Goal: Task Accomplishment & Management: Manage account settings

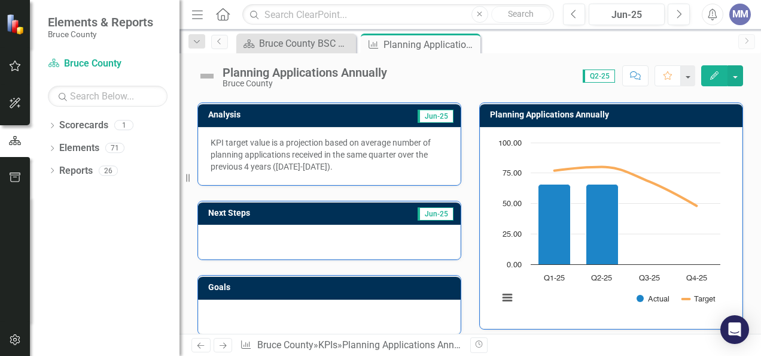
scroll to position [72, 0]
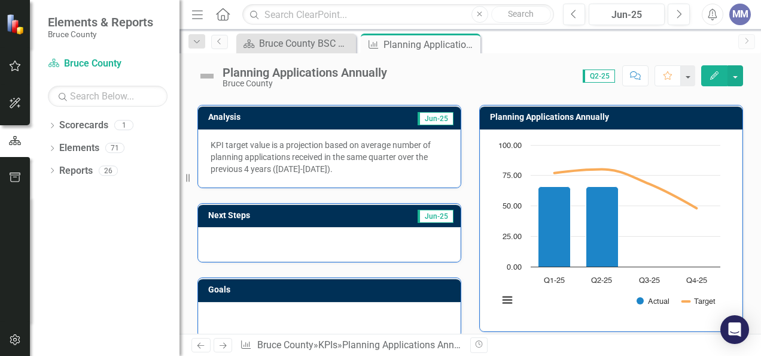
click at [322, 168] on p "KPI target value is a projection based on average number of planning applicatio…" at bounding box center [330, 157] width 238 height 36
click at [713, 78] on icon "button" at bounding box center [714, 75] width 8 height 8
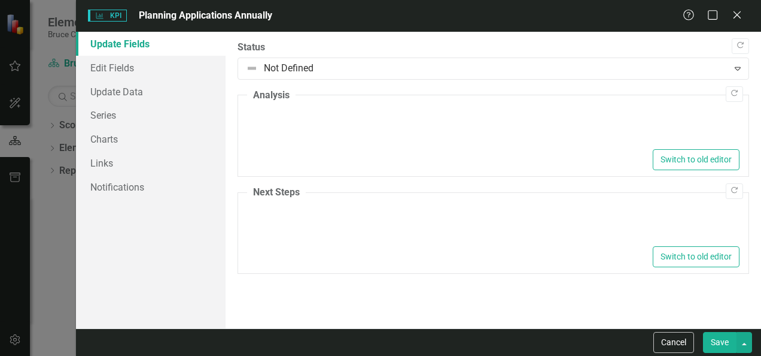
type textarea "<p>KPI target value is a projection based on average number of planning applica…"
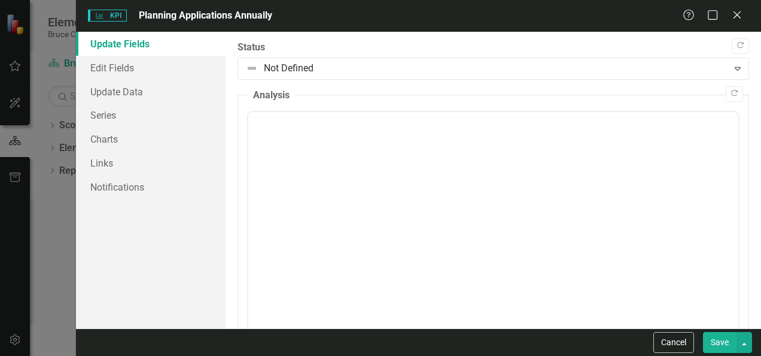
scroll to position [0, 0]
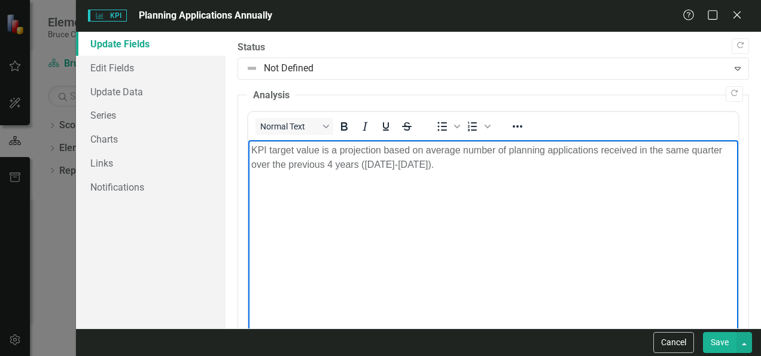
click at [423, 168] on p "KPI target value is a projection based on average number of planning applicatio…" at bounding box center [493, 157] width 484 height 29
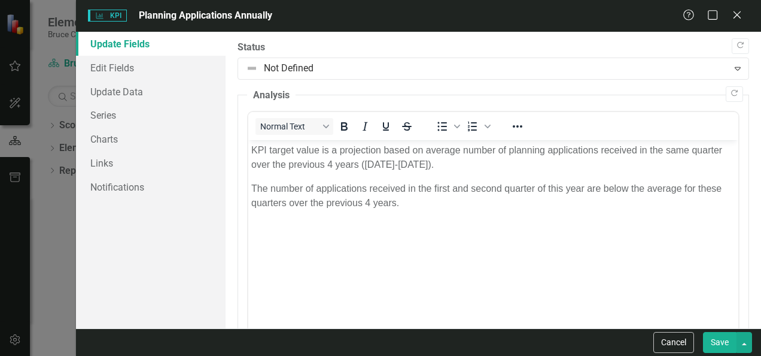
click at [715, 342] on button "Save" at bounding box center [720, 342] width 34 height 21
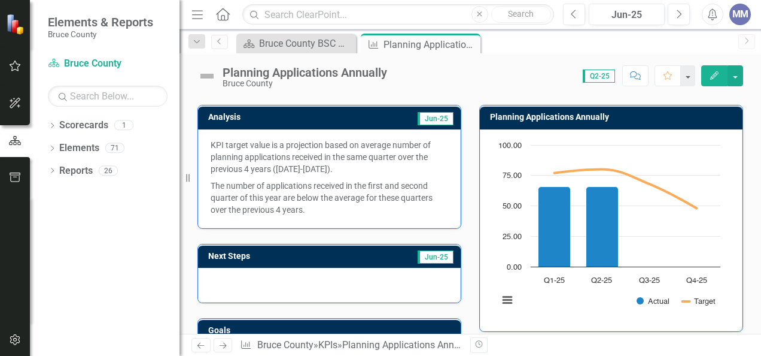
click at [243, 280] on div at bounding box center [329, 285] width 263 height 35
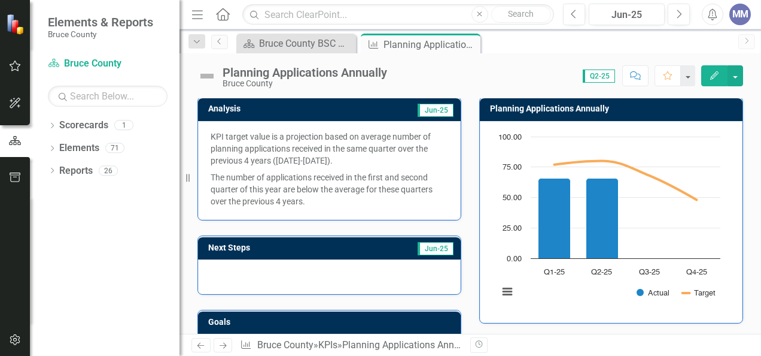
scroll to position [76, 0]
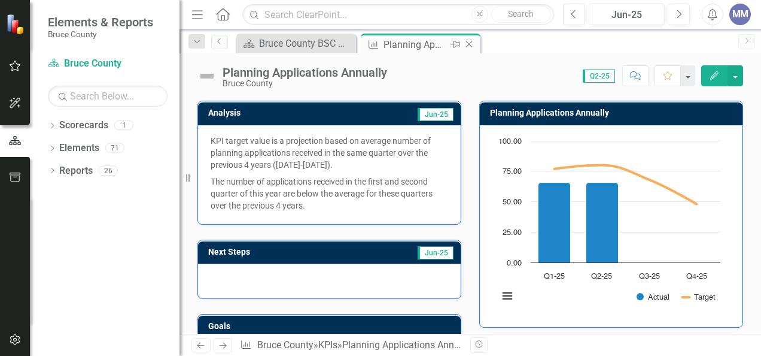
click at [404, 44] on div "Planning Applications Annually" at bounding box center [416, 44] width 64 height 15
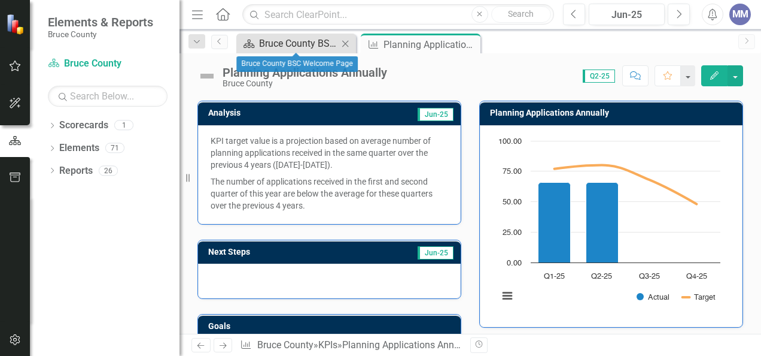
click at [311, 43] on div "Bruce County BSC Welcome Page" at bounding box center [298, 43] width 79 height 15
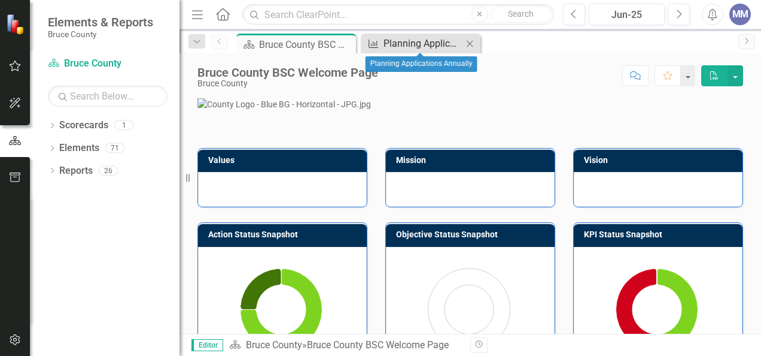
click at [395, 45] on div "Planning Applications Annually" at bounding box center [423, 43] width 79 height 15
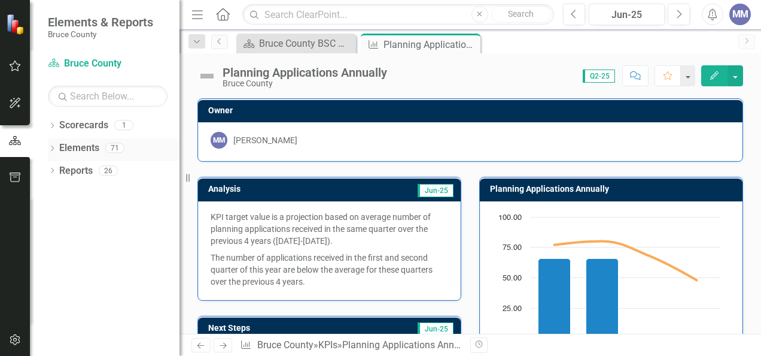
click at [81, 152] on link "Elements" at bounding box center [79, 148] width 40 height 14
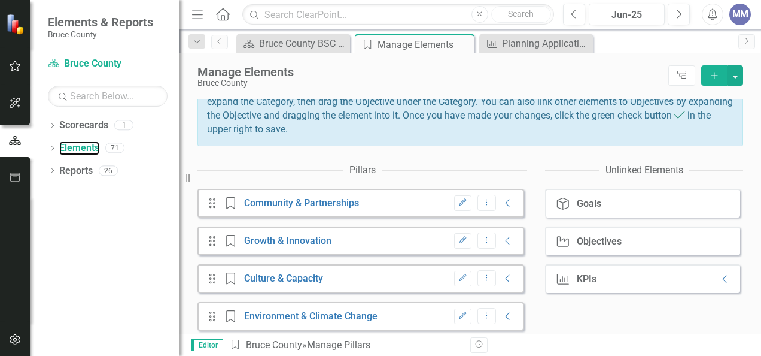
scroll to position [148, 0]
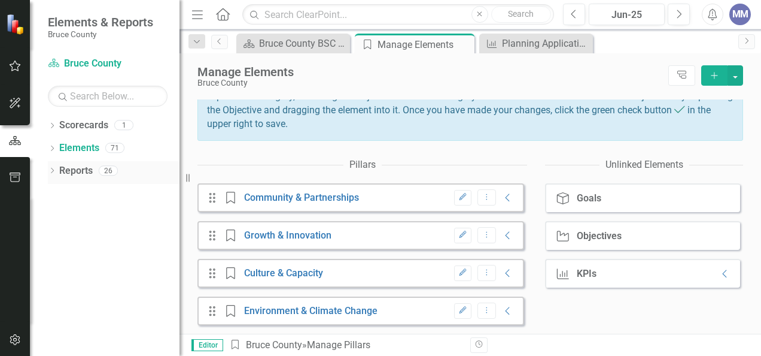
click at [83, 171] on link "Reports" at bounding box center [76, 171] width 34 height 14
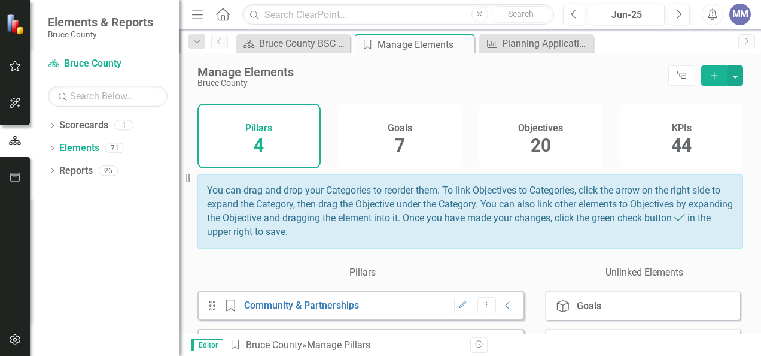
scroll to position [0, 0]
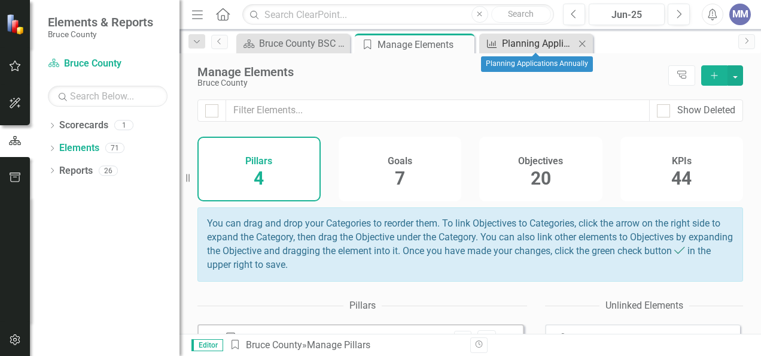
click at [503, 48] on div "Planning Applications Annually" at bounding box center [538, 43] width 73 height 15
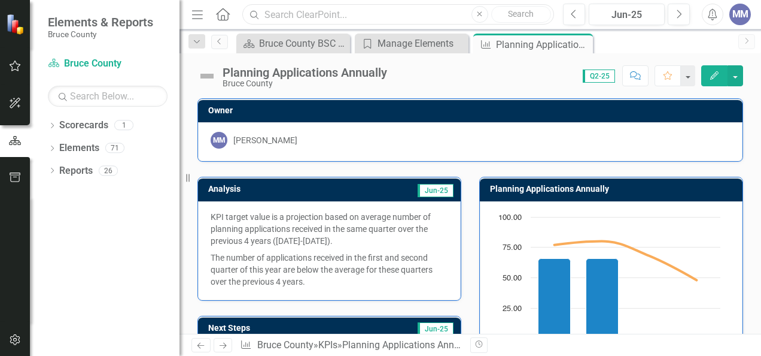
click at [311, 10] on input "text" at bounding box center [398, 14] width 312 height 21
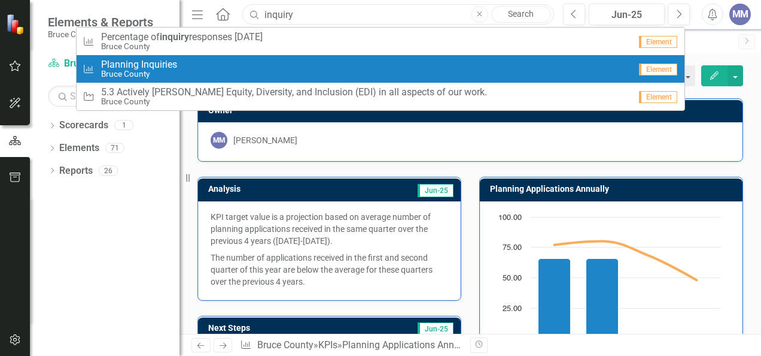
type input "inquiry"
click at [206, 60] on div "KPI Planning Inquiries Bruce County" at bounding box center [357, 69] width 548 height 20
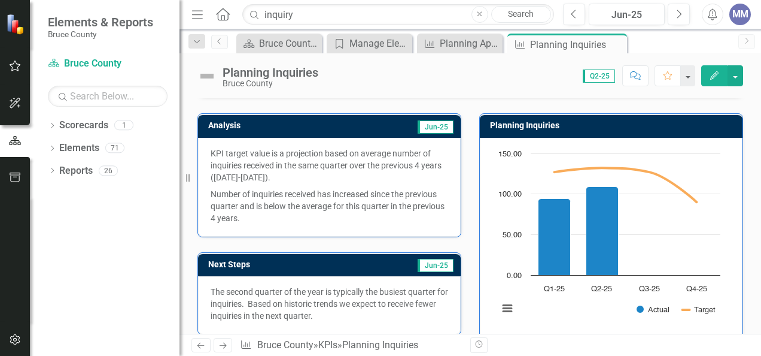
scroll to position [58, 0]
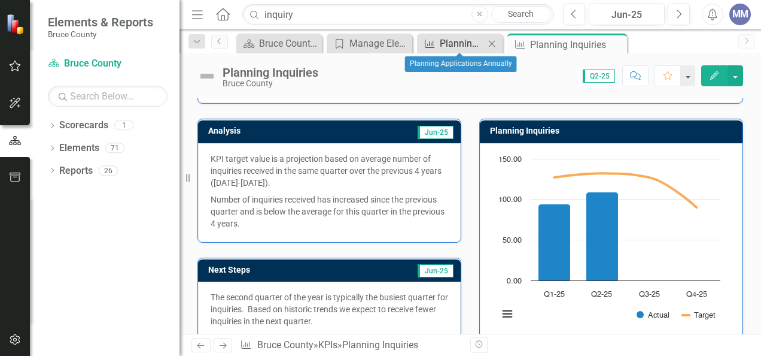
click at [475, 38] on div "Planning Applications Annually" at bounding box center [462, 43] width 45 height 15
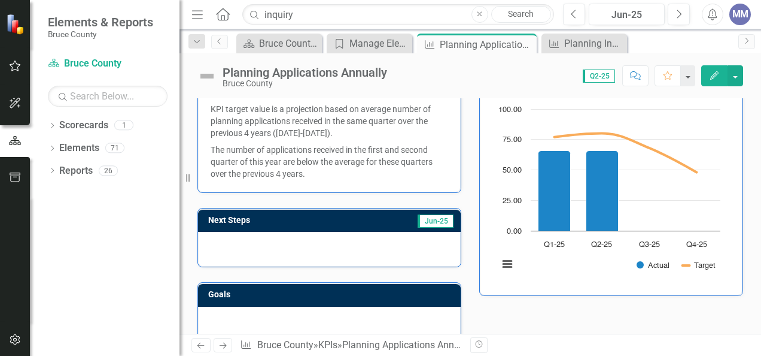
scroll to position [117, 0]
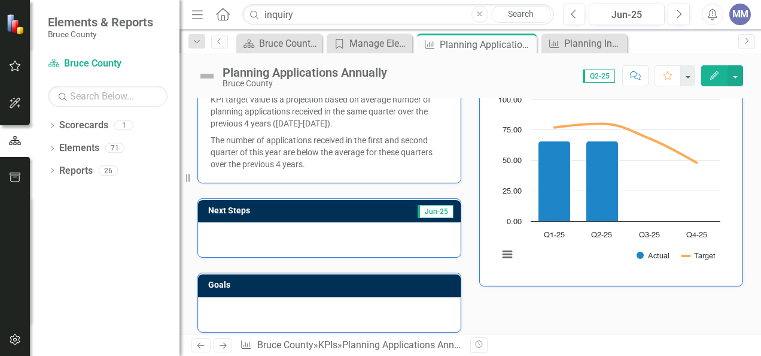
click at [255, 237] on div at bounding box center [329, 239] width 263 height 35
click at [239, 232] on div at bounding box center [329, 239] width 263 height 35
click at [722, 74] on button "Edit" at bounding box center [715, 75] width 26 height 21
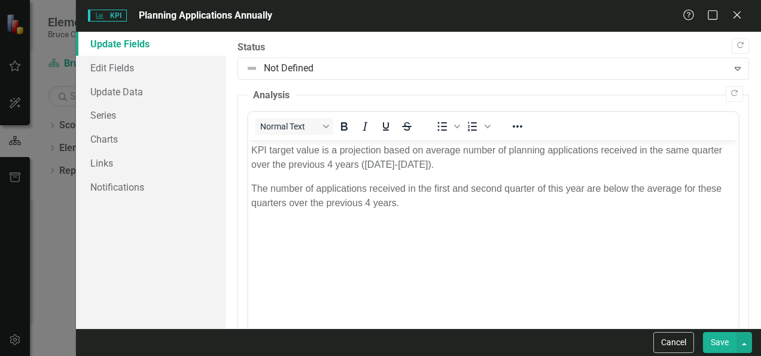
scroll to position [0, 0]
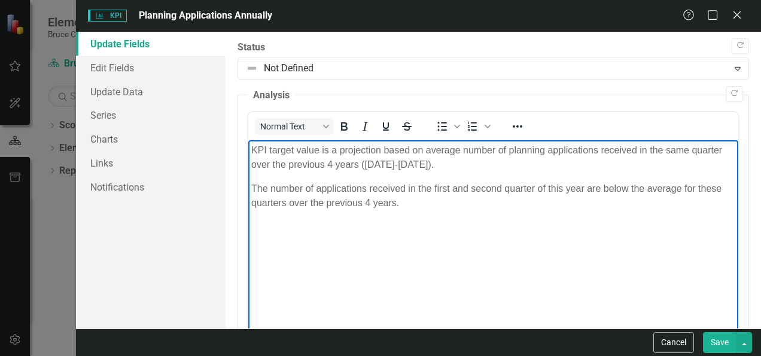
click at [402, 204] on p "The number of applications received in the first and second quarter of this yea…" at bounding box center [493, 195] width 484 height 29
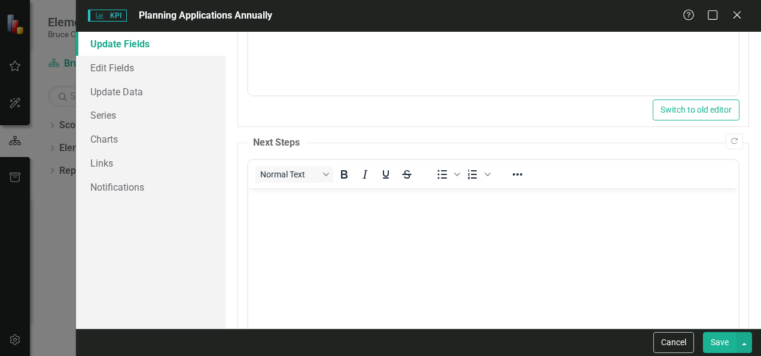
scroll to position [273, 0]
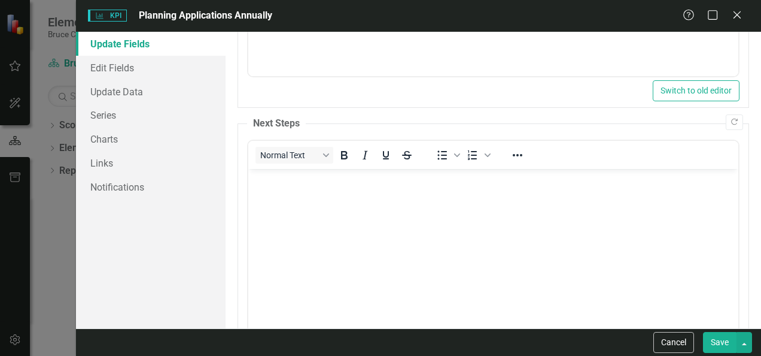
click at [286, 188] on body "Rich Text Area. Press ALT-0 for help." at bounding box center [493, 259] width 490 height 180
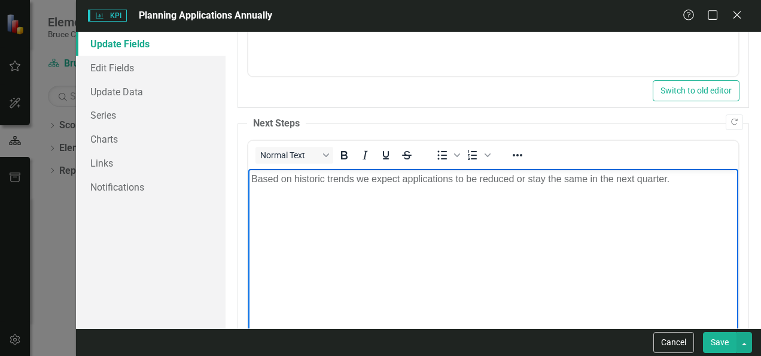
click at [722, 349] on button "Save" at bounding box center [720, 342] width 34 height 21
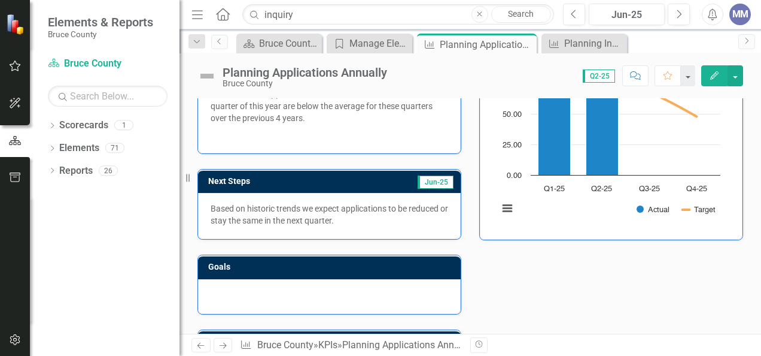
scroll to position [0, 0]
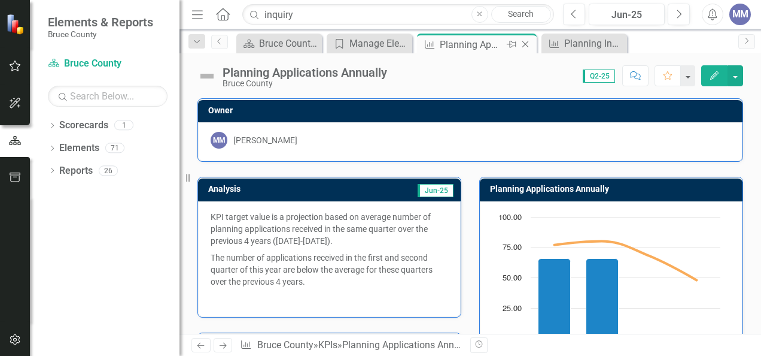
click at [528, 46] on icon "Close" at bounding box center [526, 45] width 12 height 10
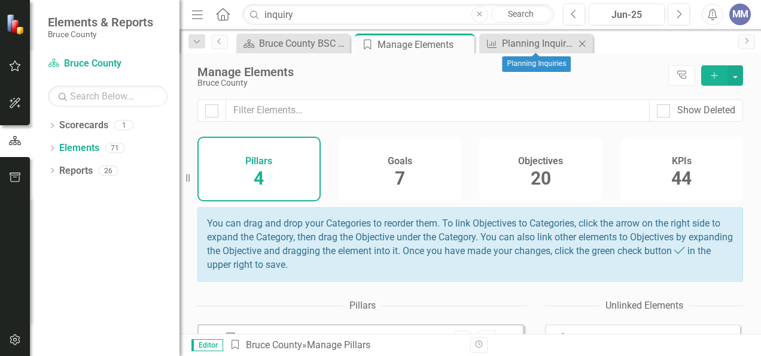
click at [584, 45] on icon at bounding box center [582, 43] width 7 height 7
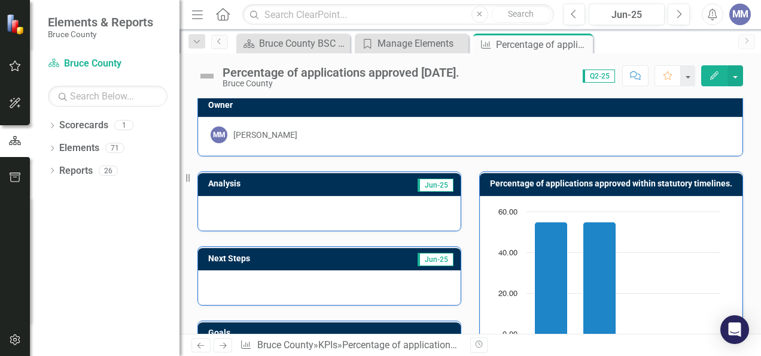
scroll to position [1, 0]
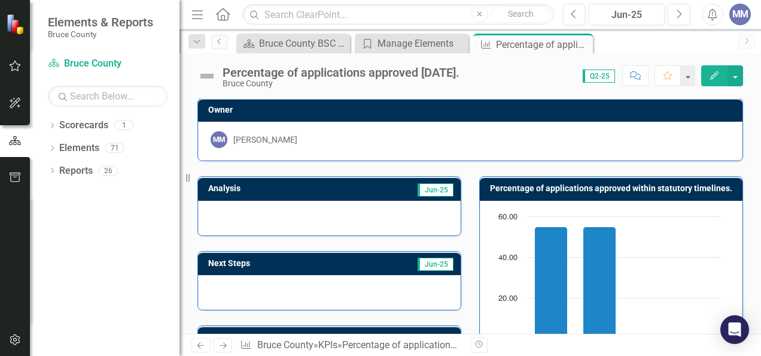
click at [224, 215] on div at bounding box center [329, 218] width 263 height 35
click at [215, 212] on div at bounding box center [329, 218] width 263 height 35
click at [709, 77] on button "Edit" at bounding box center [715, 75] width 26 height 21
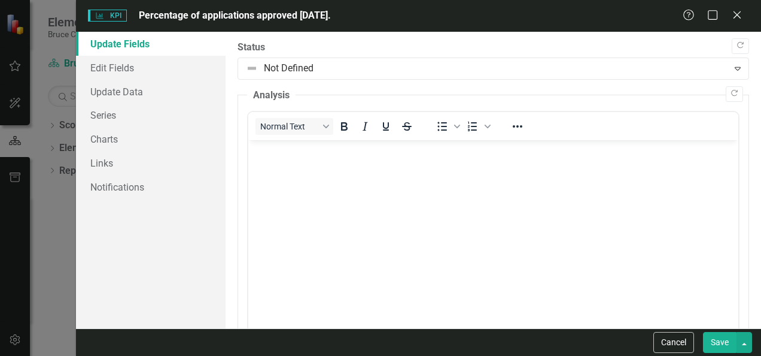
scroll to position [0, 0]
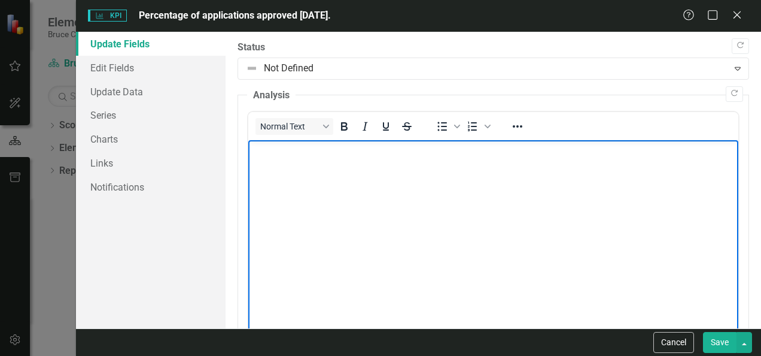
click at [289, 162] on body "Rich Text Area. Press ALT-0 for help." at bounding box center [493, 230] width 490 height 180
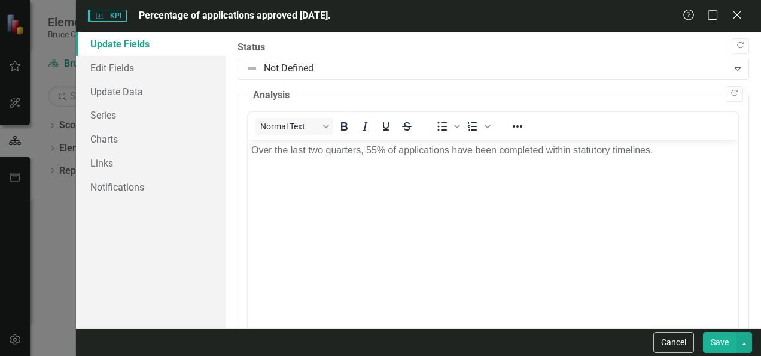
click at [714, 344] on button "Save" at bounding box center [720, 342] width 34 height 21
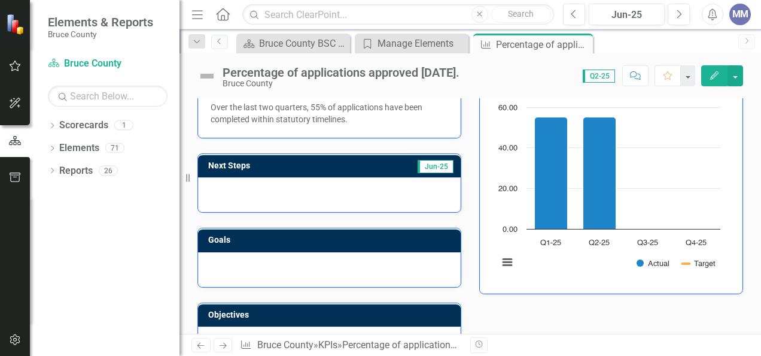
scroll to position [113, 0]
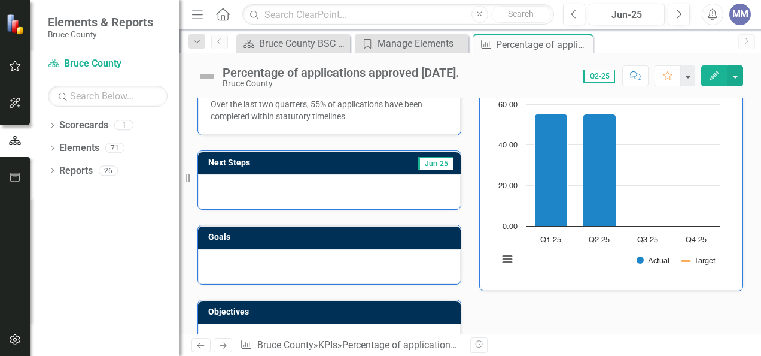
click at [254, 183] on div at bounding box center [329, 191] width 263 height 35
click at [718, 79] on icon "Edit" at bounding box center [714, 75] width 11 height 8
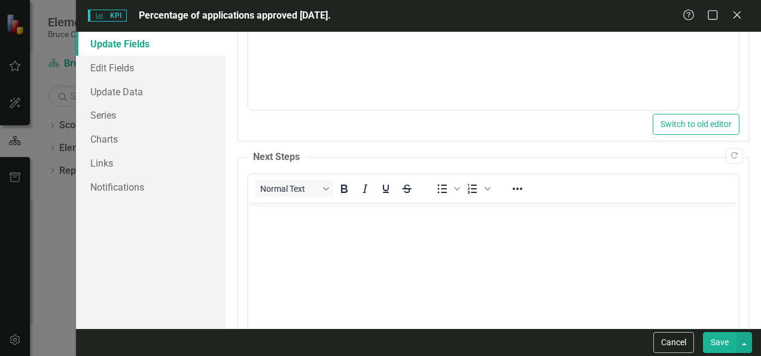
scroll to position [241, 0]
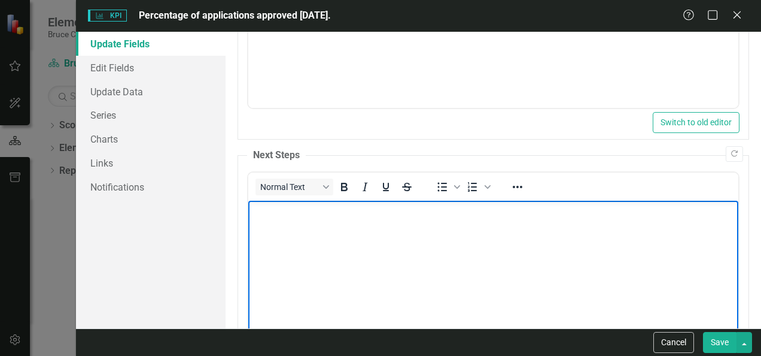
click at [285, 233] on body "Rich Text Area. Press ALT-0 for help." at bounding box center [493, 291] width 490 height 180
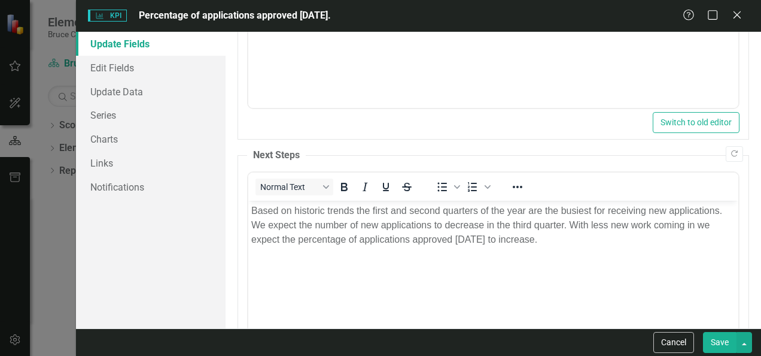
click at [721, 348] on button "Save" at bounding box center [720, 342] width 34 height 21
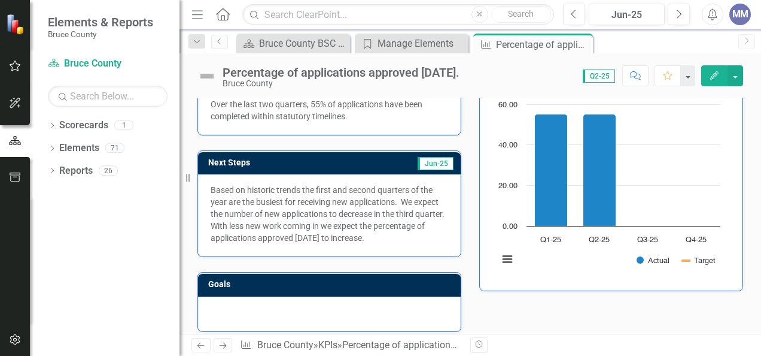
click at [714, 79] on icon "Edit" at bounding box center [714, 75] width 11 height 8
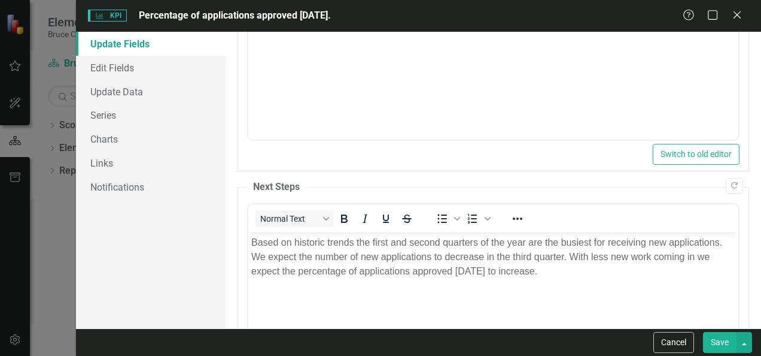
scroll to position [211, 0]
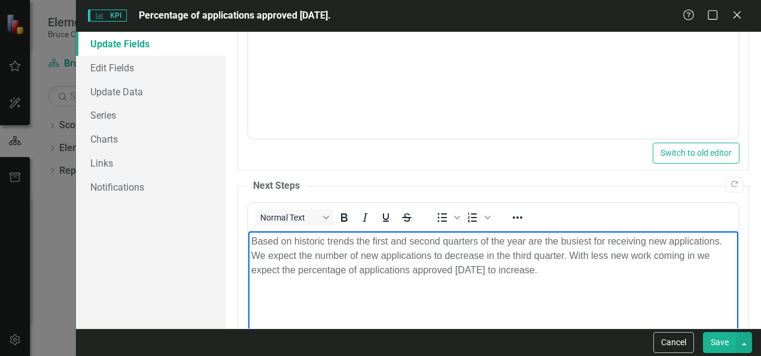
click at [695, 257] on p "Based on historic trends the first and second quarters of the year are the busi…" at bounding box center [493, 255] width 484 height 43
click at [721, 338] on button "Save" at bounding box center [720, 342] width 34 height 21
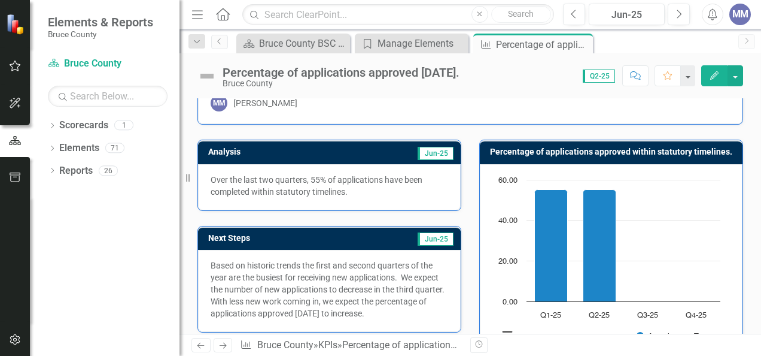
scroll to position [0, 0]
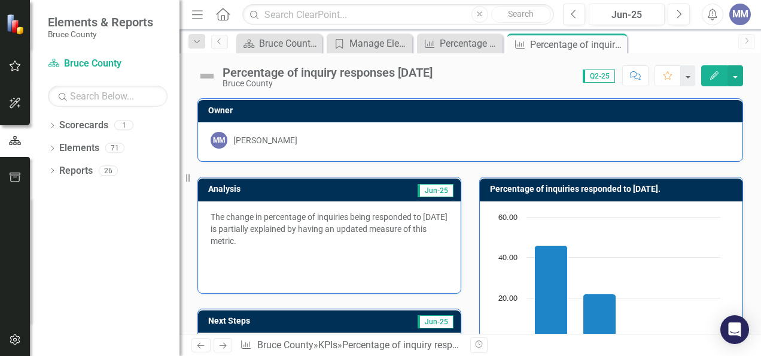
click at [712, 76] on icon "button" at bounding box center [714, 75] width 8 height 8
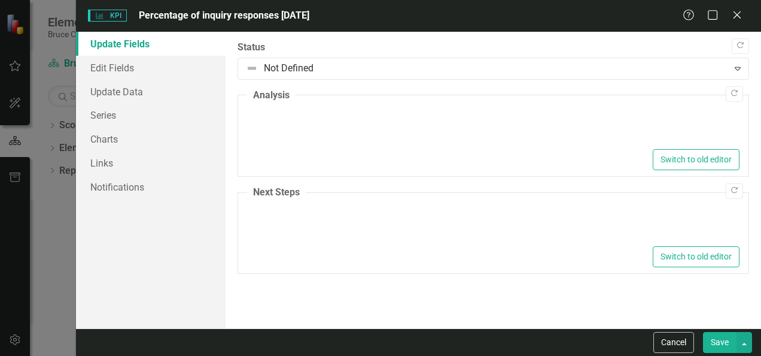
type textarea "<p>The change in percentage of inquiries being responded to [DATE] is partially…"
type textarea "<p>Over the next quarter Planning staff will work to improve response times.</p>"
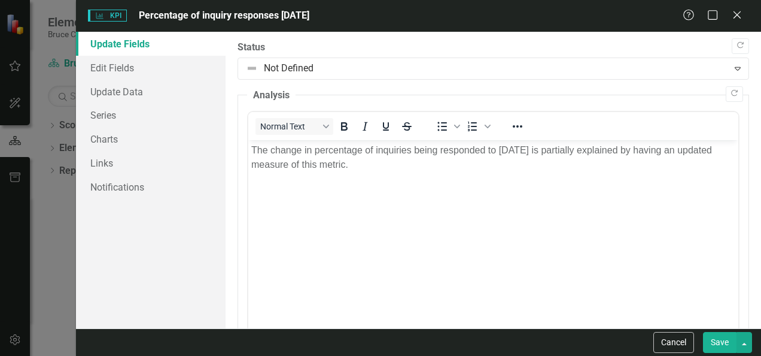
drag, startPoint x: 414, startPoint y: 10, endPoint x: 408, endPoint y: 34, distance: 24.8
click at [408, 34] on form "KPI KPI Percentage of inquiry responses [DATE] Help Maximize Close Update Field…" at bounding box center [418, 178] width 685 height 356
click at [251, 149] on p "The change in percentage of inquiries being responded to [DATE] is partially ex…" at bounding box center [493, 157] width 484 height 29
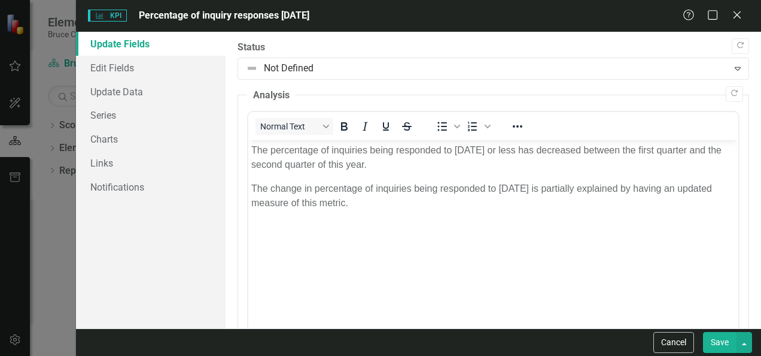
click at [716, 338] on button "Save" at bounding box center [720, 342] width 34 height 21
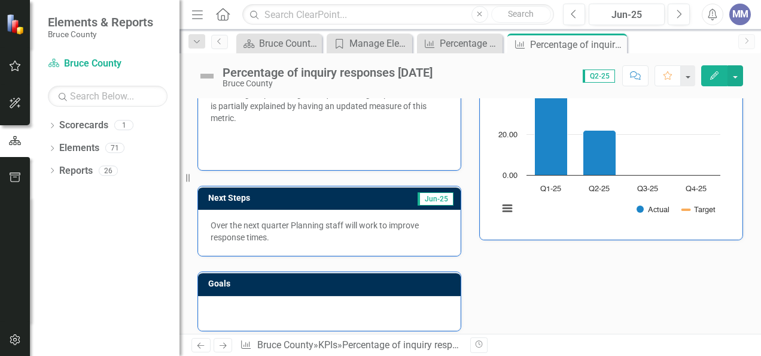
scroll to position [167, 0]
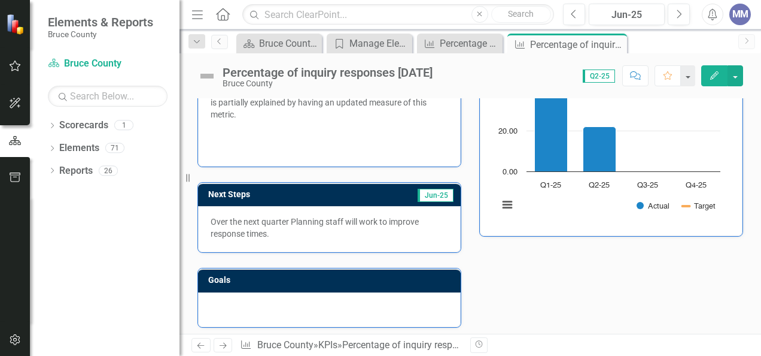
click at [712, 72] on icon "Edit" at bounding box center [714, 75] width 11 height 8
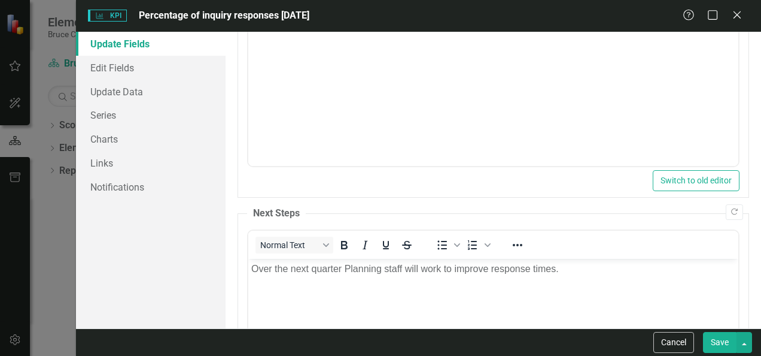
scroll to position [190, 0]
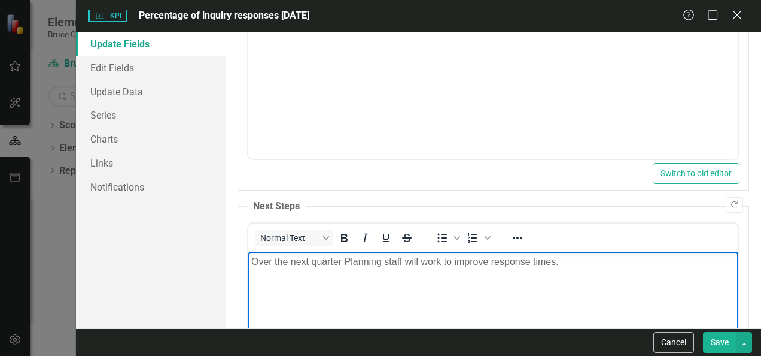
click at [555, 263] on p "Over the next quarter Planning staff will work to improve response times." at bounding box center [493, 261] width 484 height 14
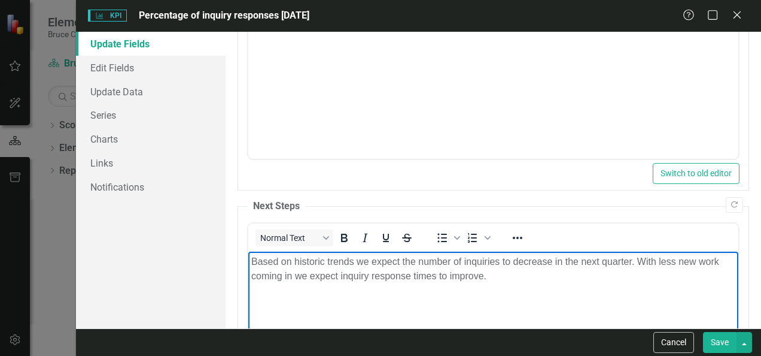
click at [715, 343] on button "Save" at bounding box center [720, 342] width 34 height 21
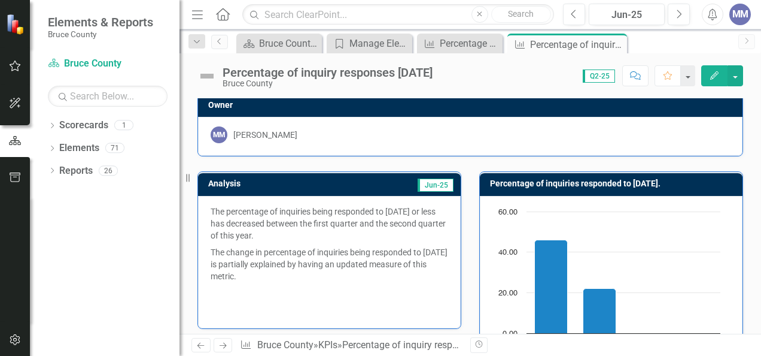
scroll to position [0, 0]
